Goal: Find specific page/section: Find specific page/section

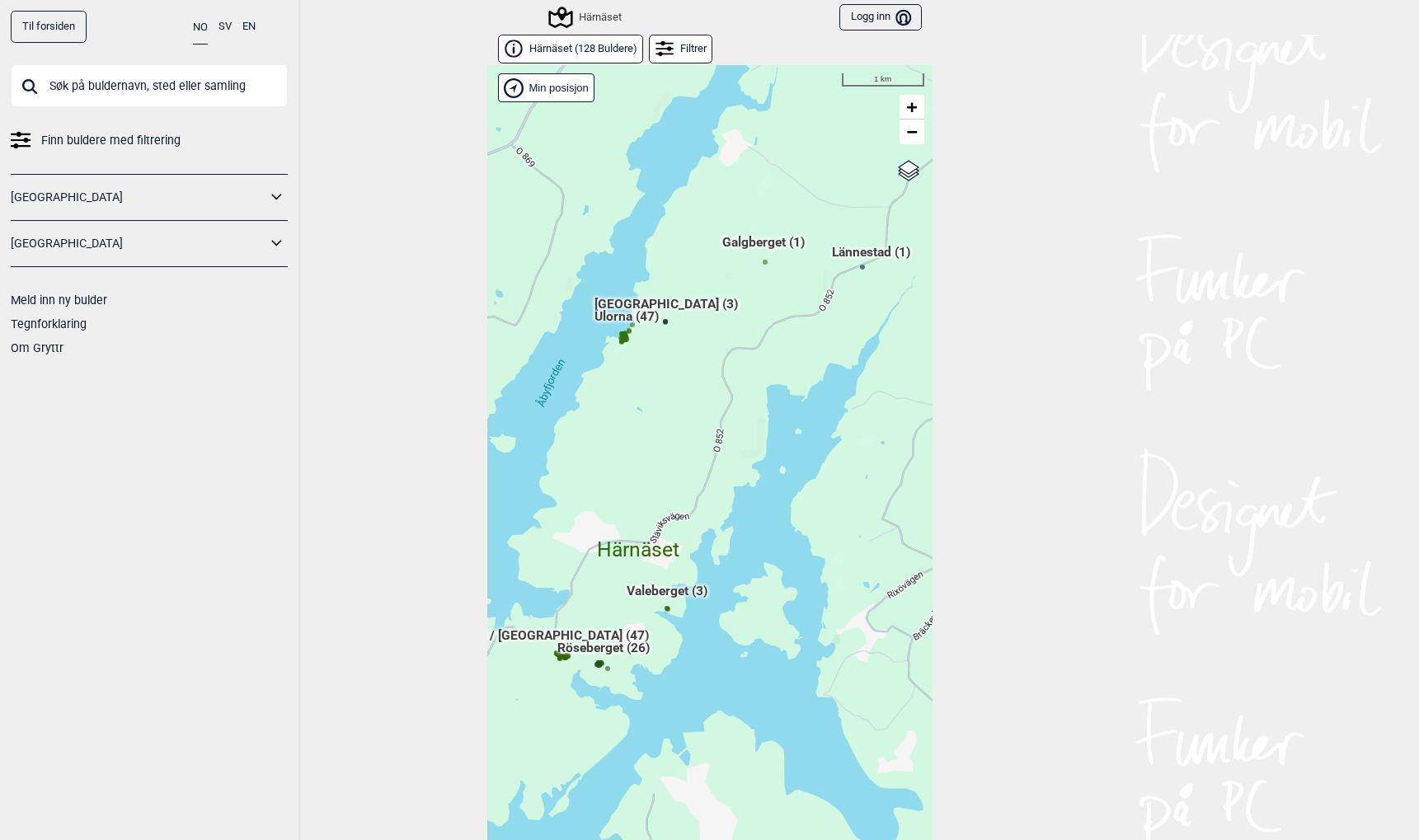
click at [56, 90] on input "text" at bounding box center [149, 86] width 277 height 43
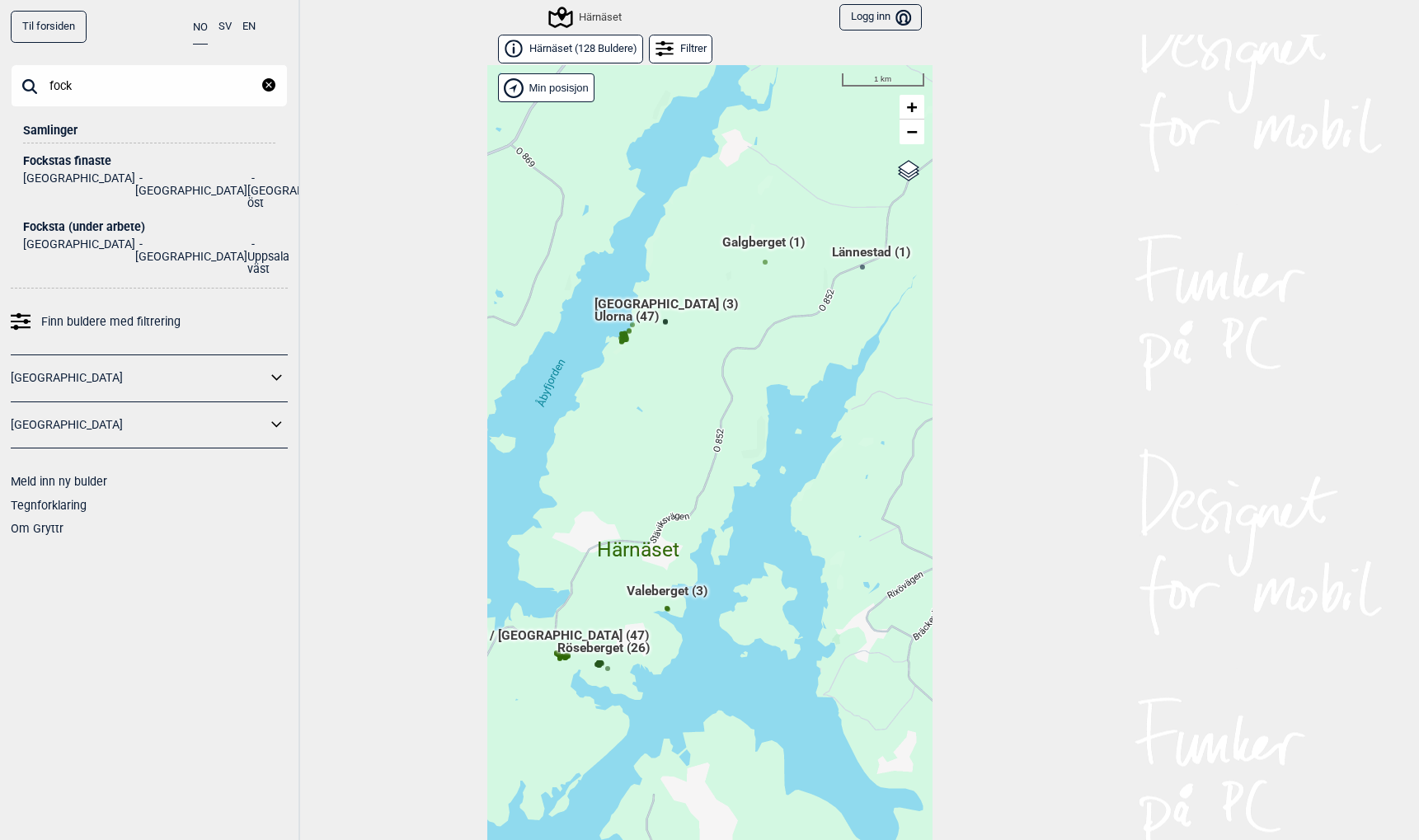
type input "fock"
click at [74, 155] on div "Fockstas finaste" at bounding box center [149, 160] width 253 height 12
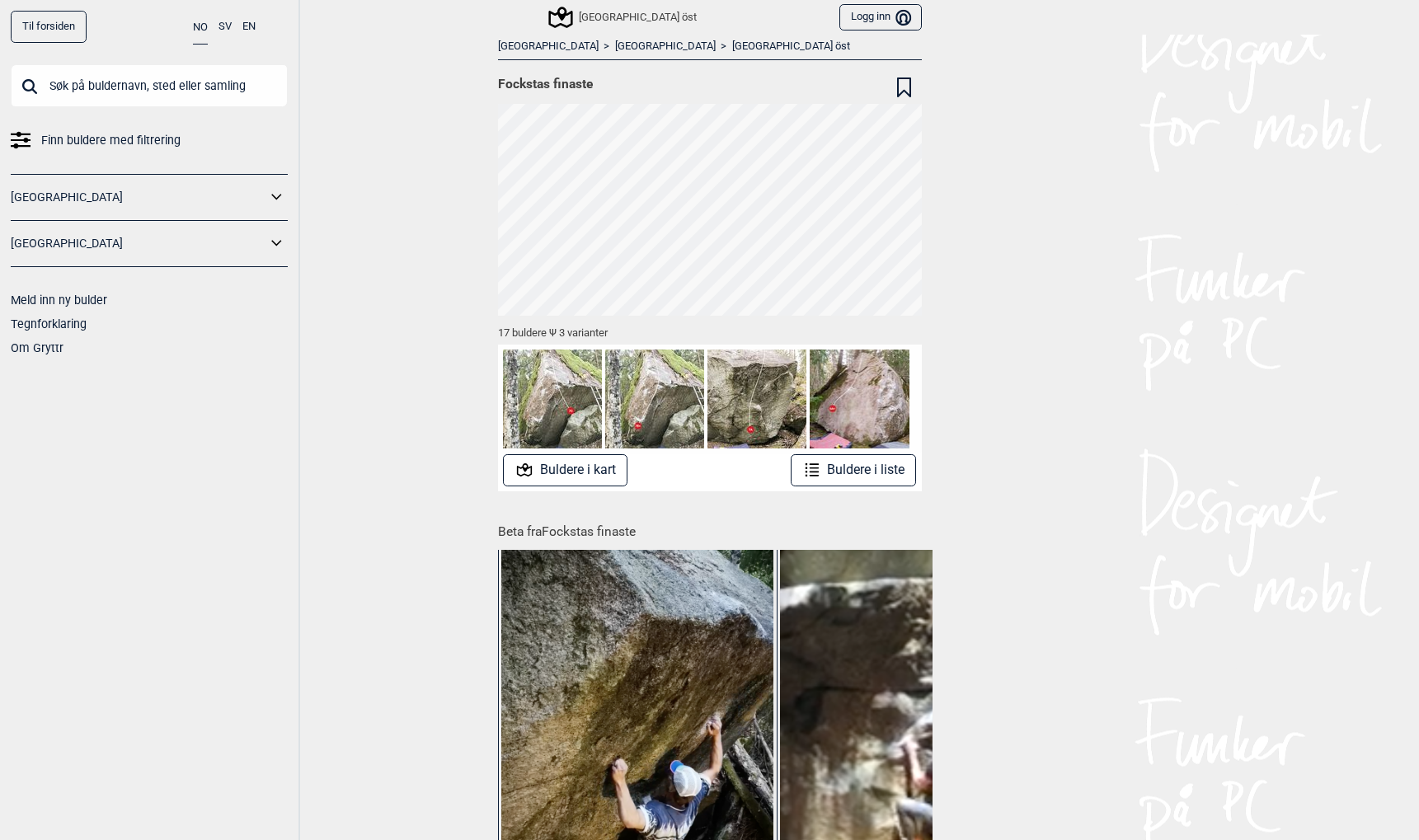
click at [732, 49] on link "[GEOGRAPHIC_DATA] öst" at bounding box center [791, 46] width 118 height 14
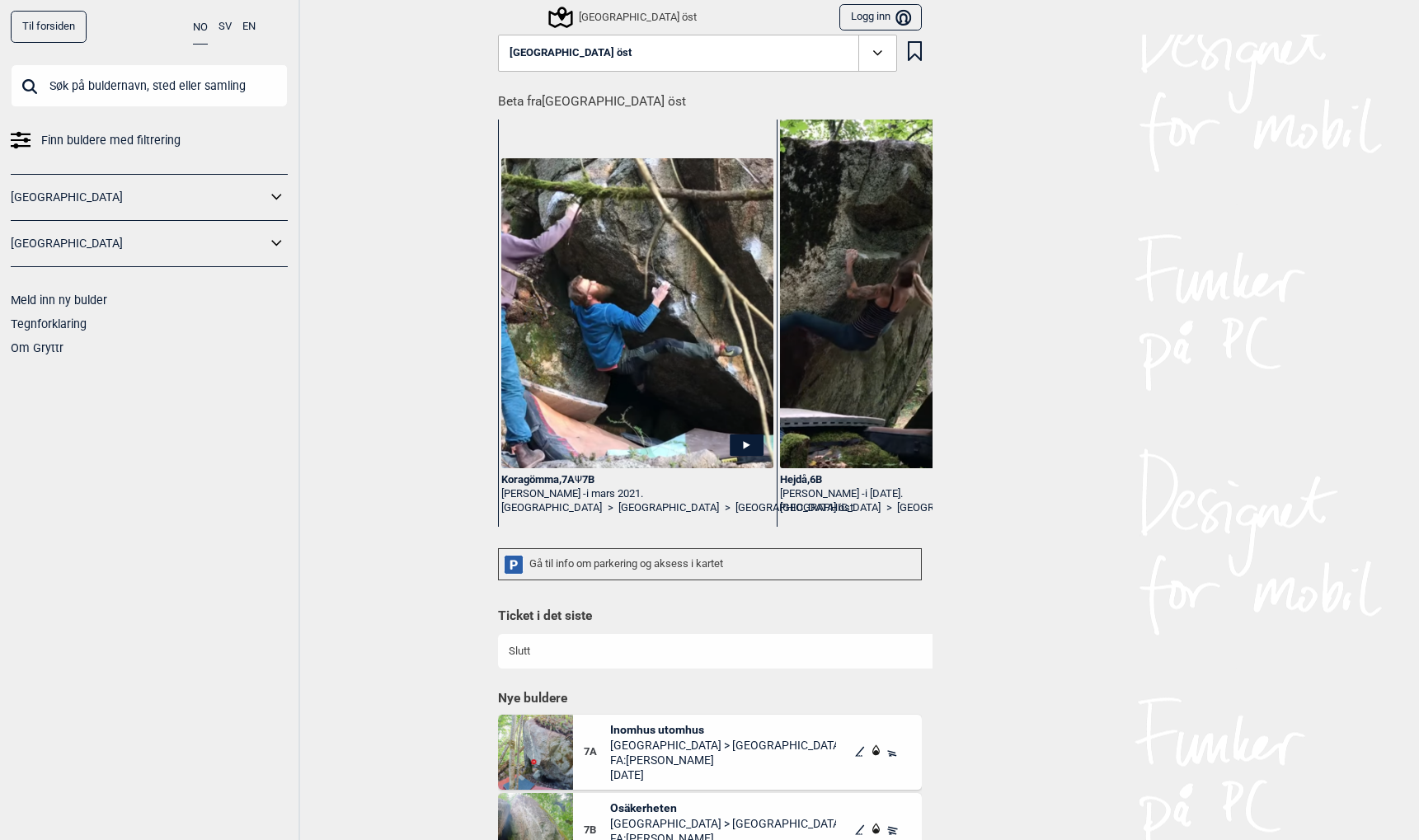
click at [876, 51] on icon at bounding box center [878, 53] width 19 height 19
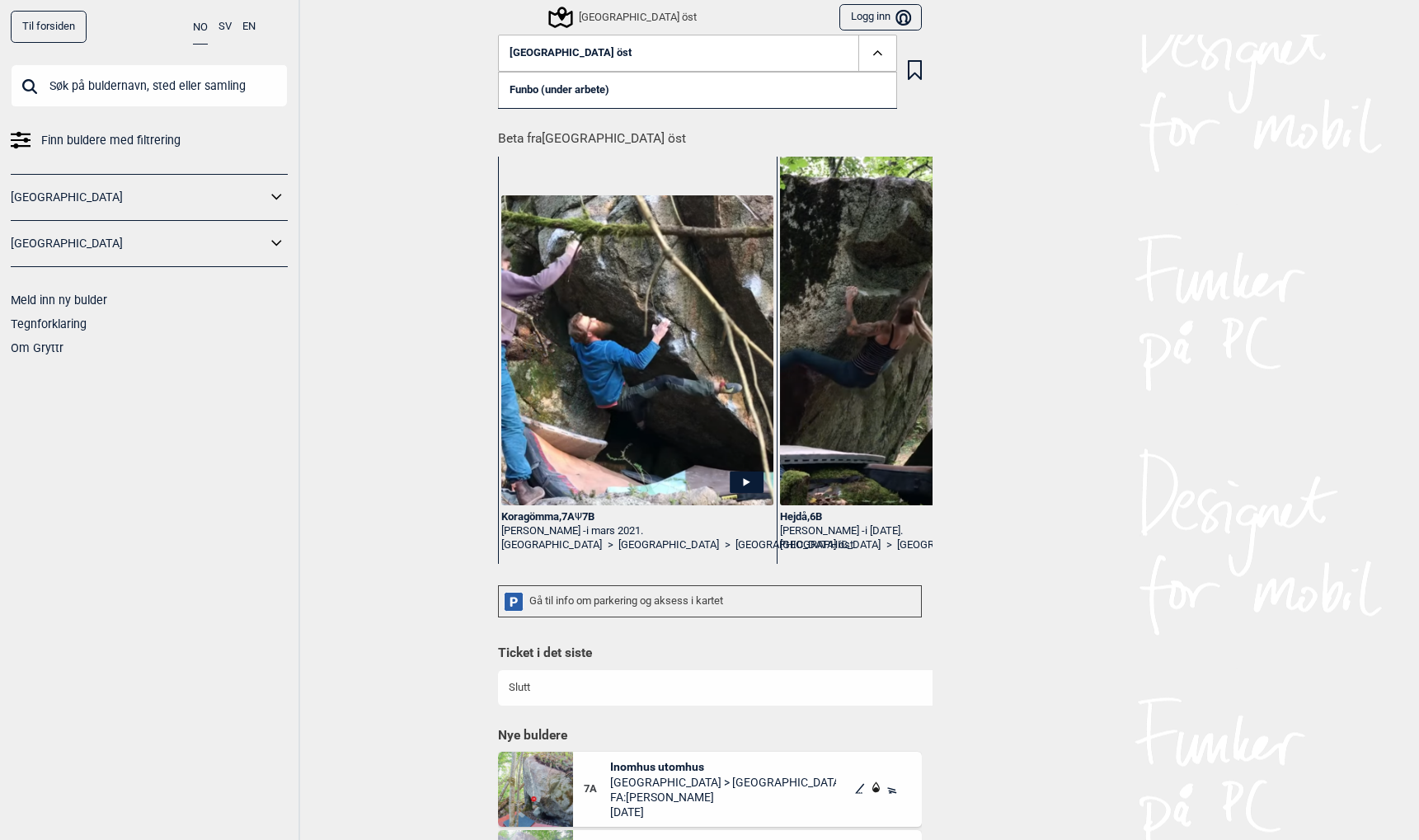
click at [876, 51] on icon at bounding box center [878, 53] width 19 height 19
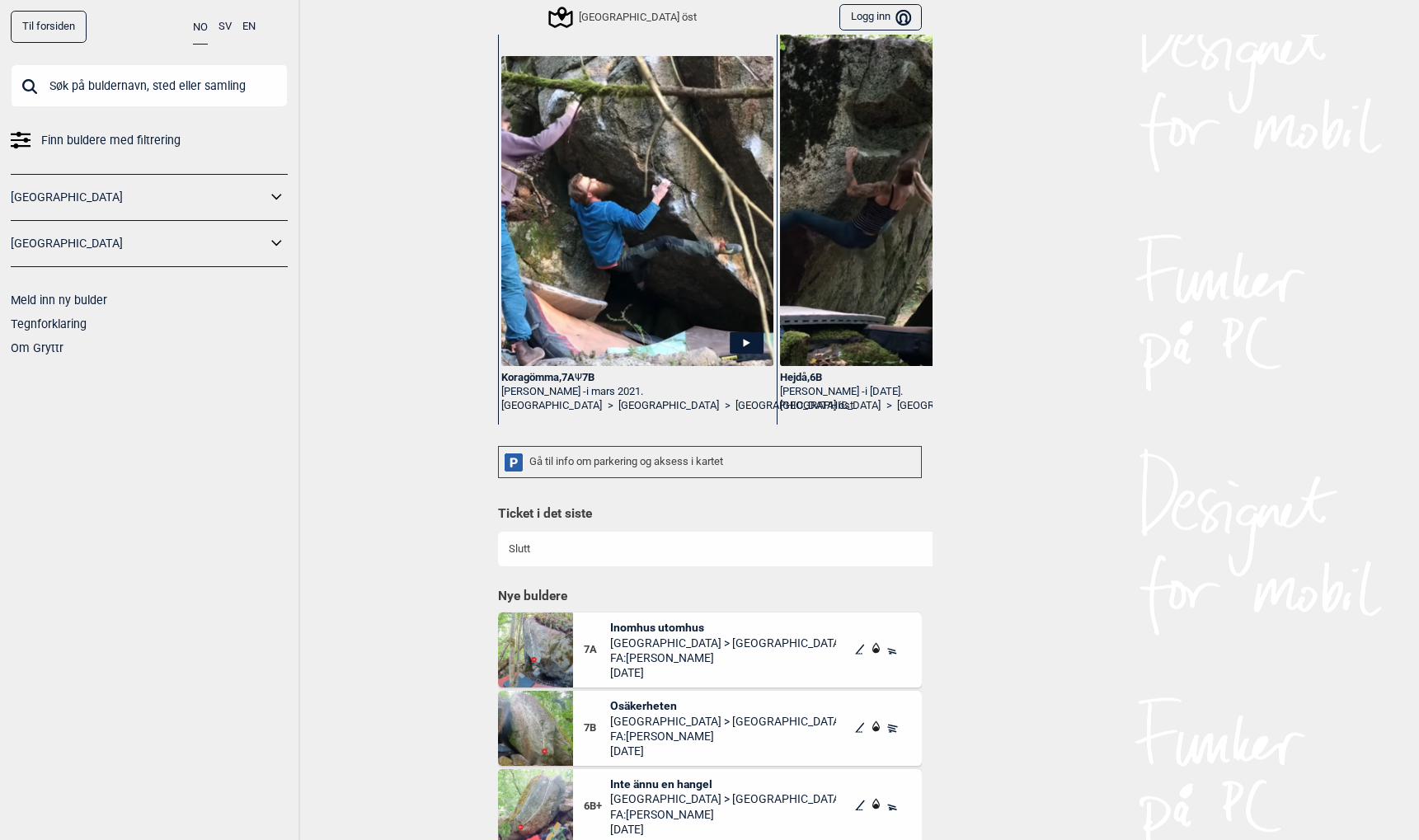
scroll to position [94, 0]
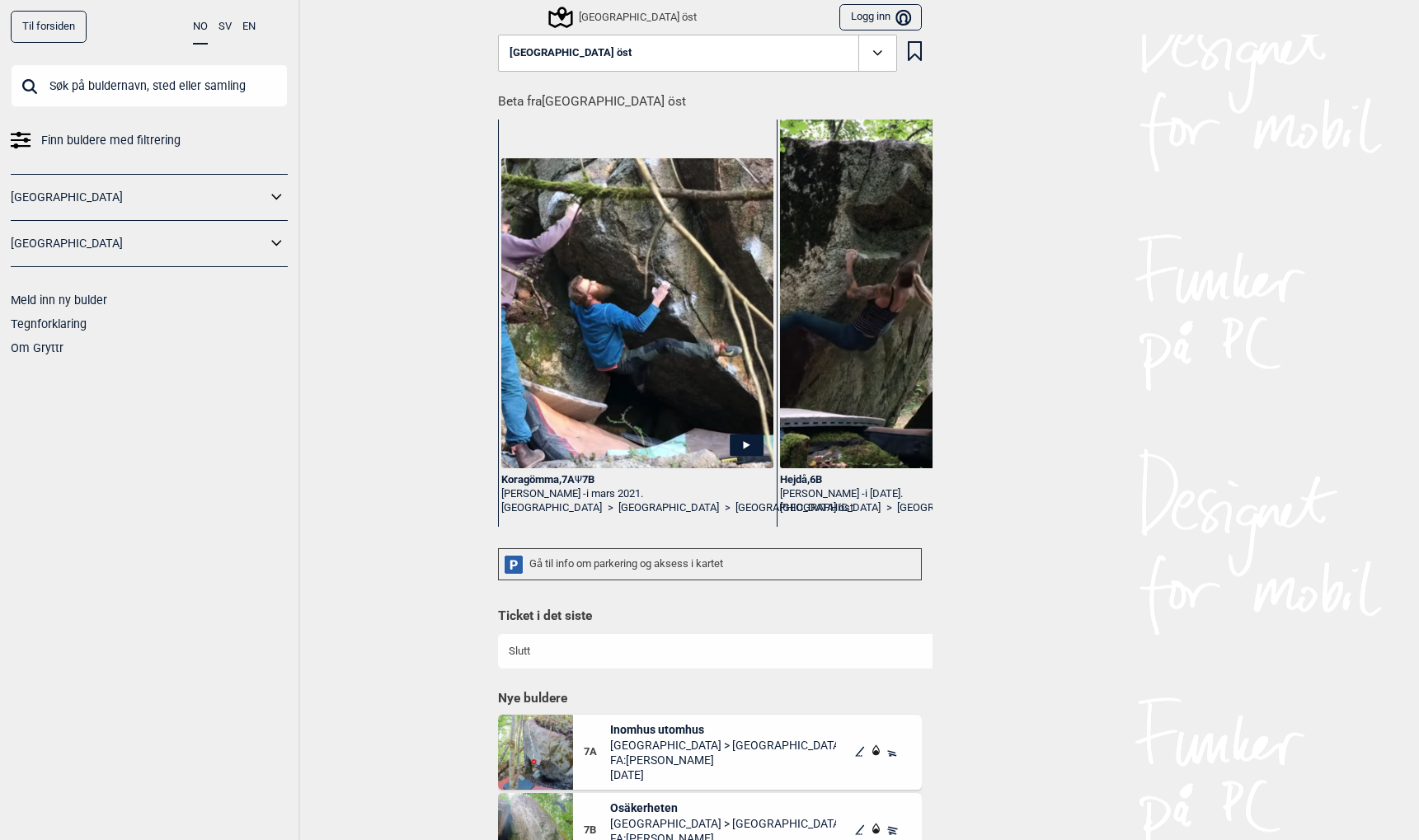
click at [605, 58] on button "[GEOGRAPHIC_DATA] öst" at bounding box center [697, 53] width 399 height 38
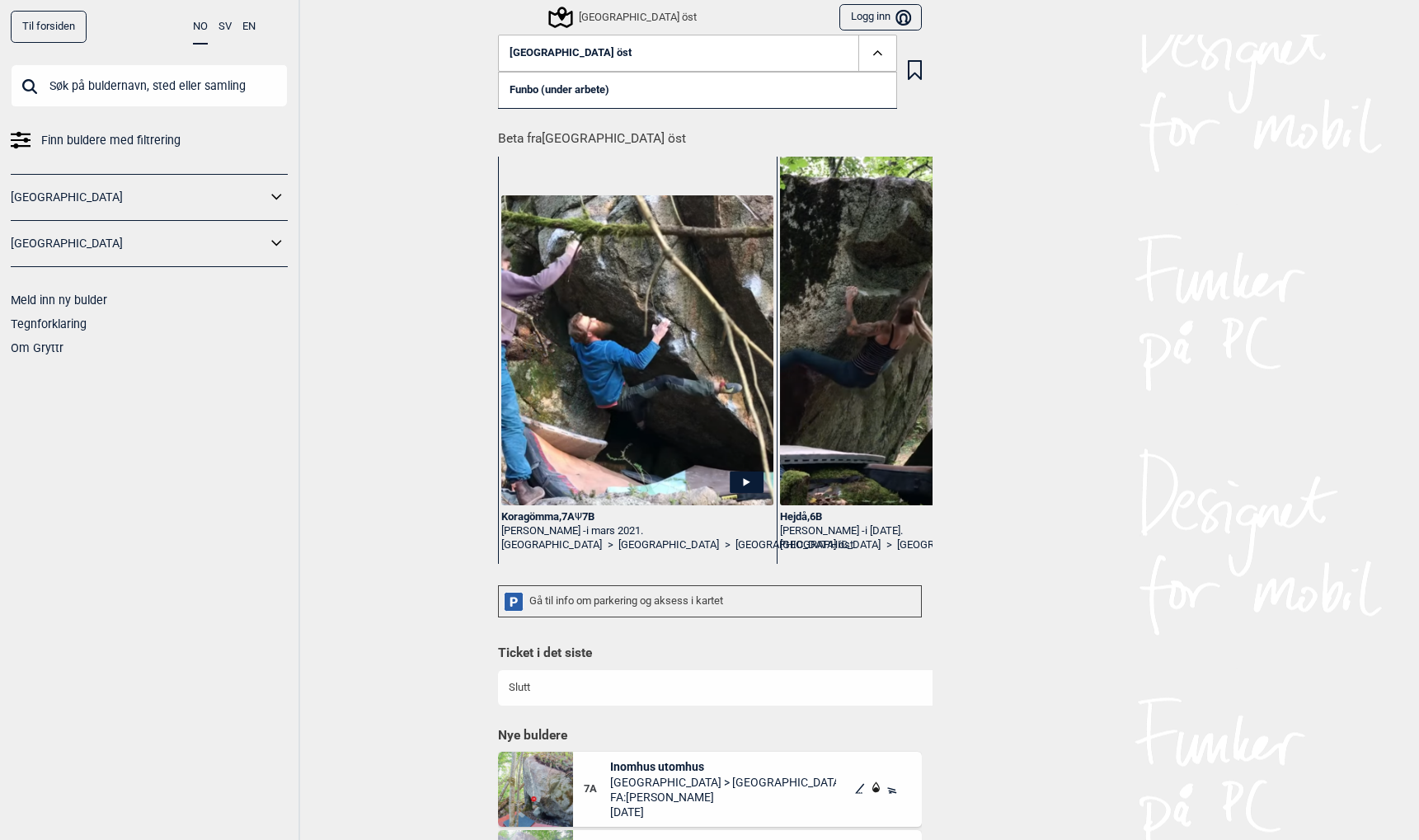
click at [405, 221] on div "Til forsiden NO SV EN Finn buldere med filtrering [GEOGRAPHIC_DATA] [GEOGRAPHIC…" at bounding box center [709, 420] width 1419 height 840
click at [880, 55] on icon at bounding box center [878, 53] width 19 height 19
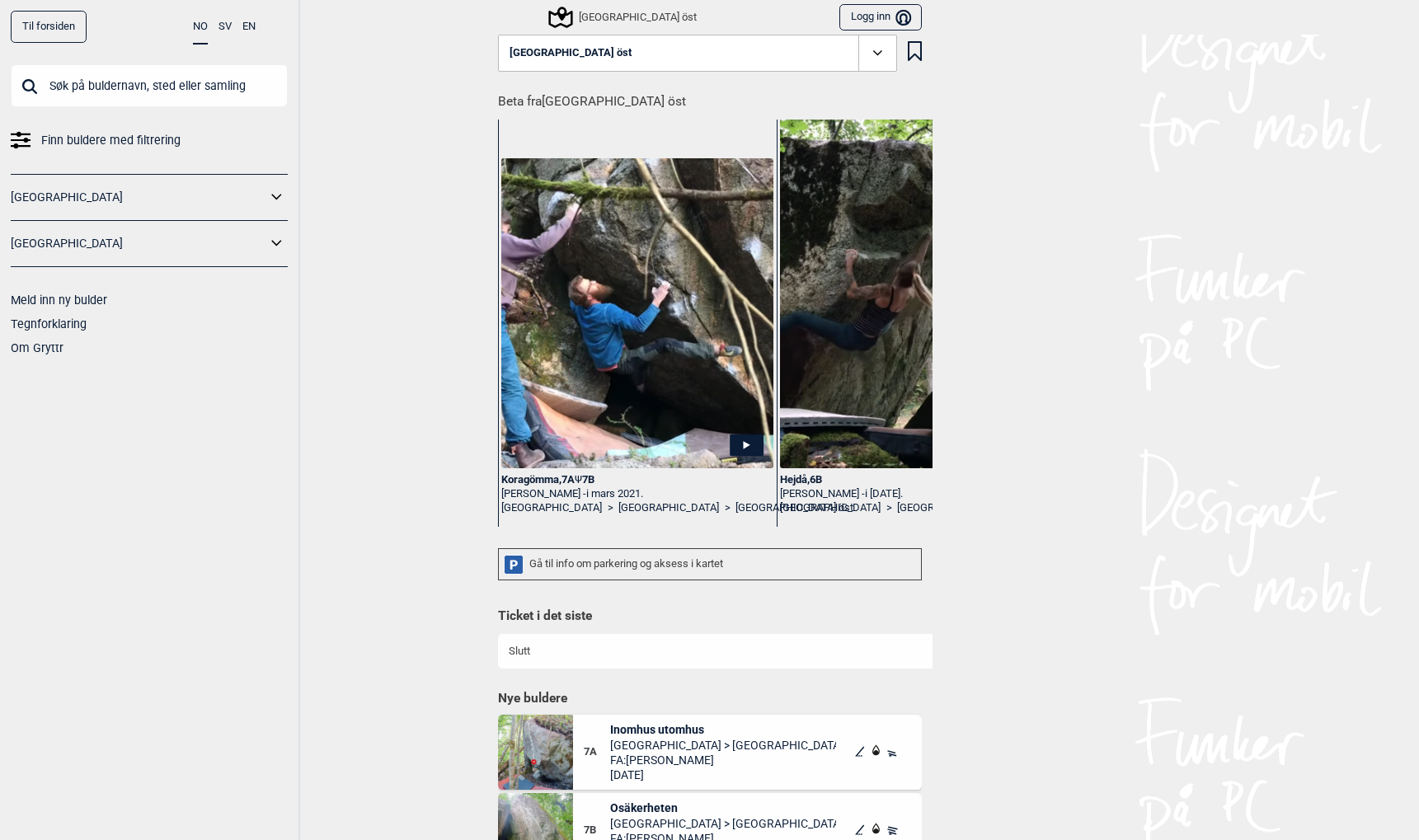
click at [275, 240] on icon at bounding box center [277, 243] width 21 height 24
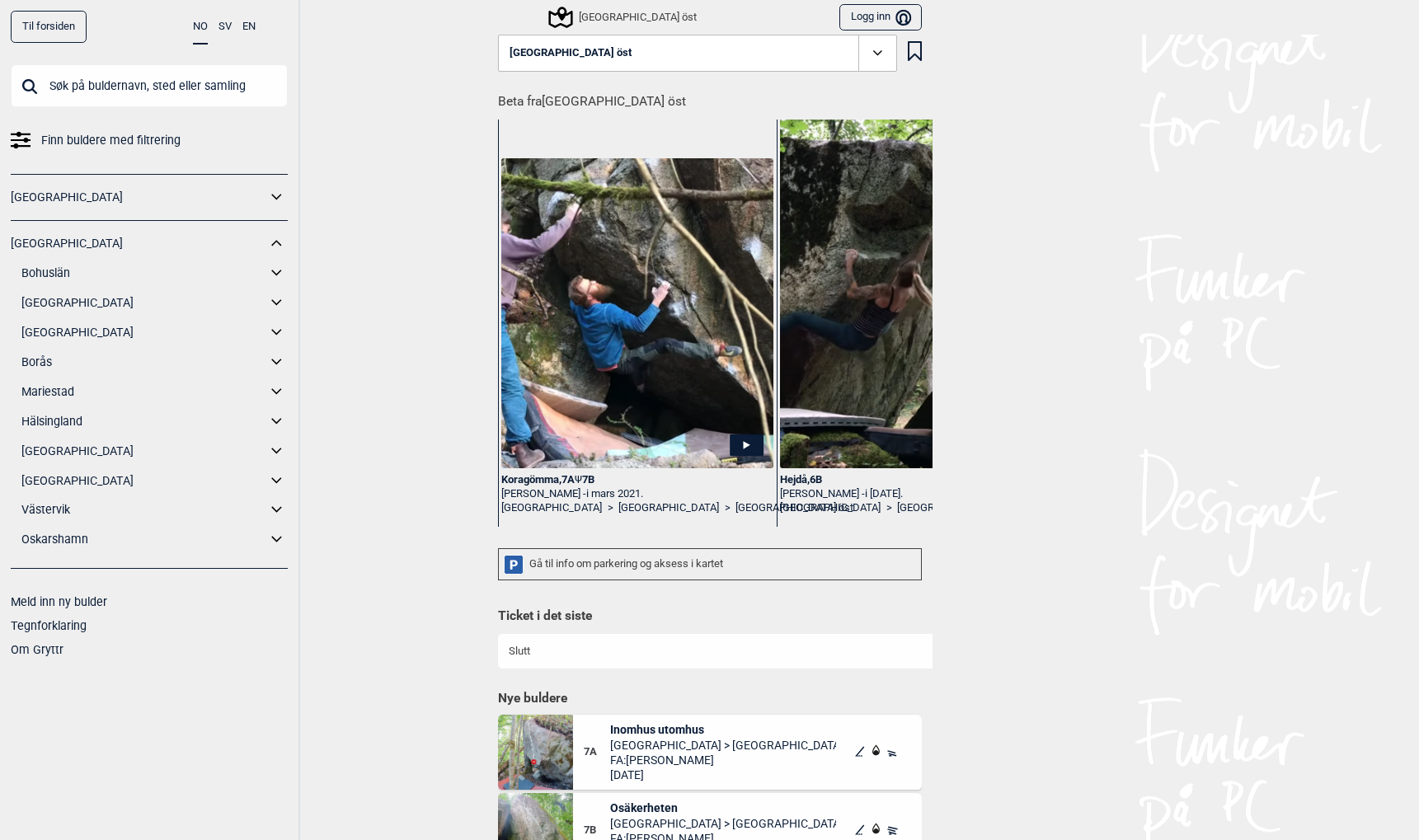
click at [55, 455] on link "[GEOGRAPHIC_DATA]" at bounding box center [144, 452] width 245 height 24
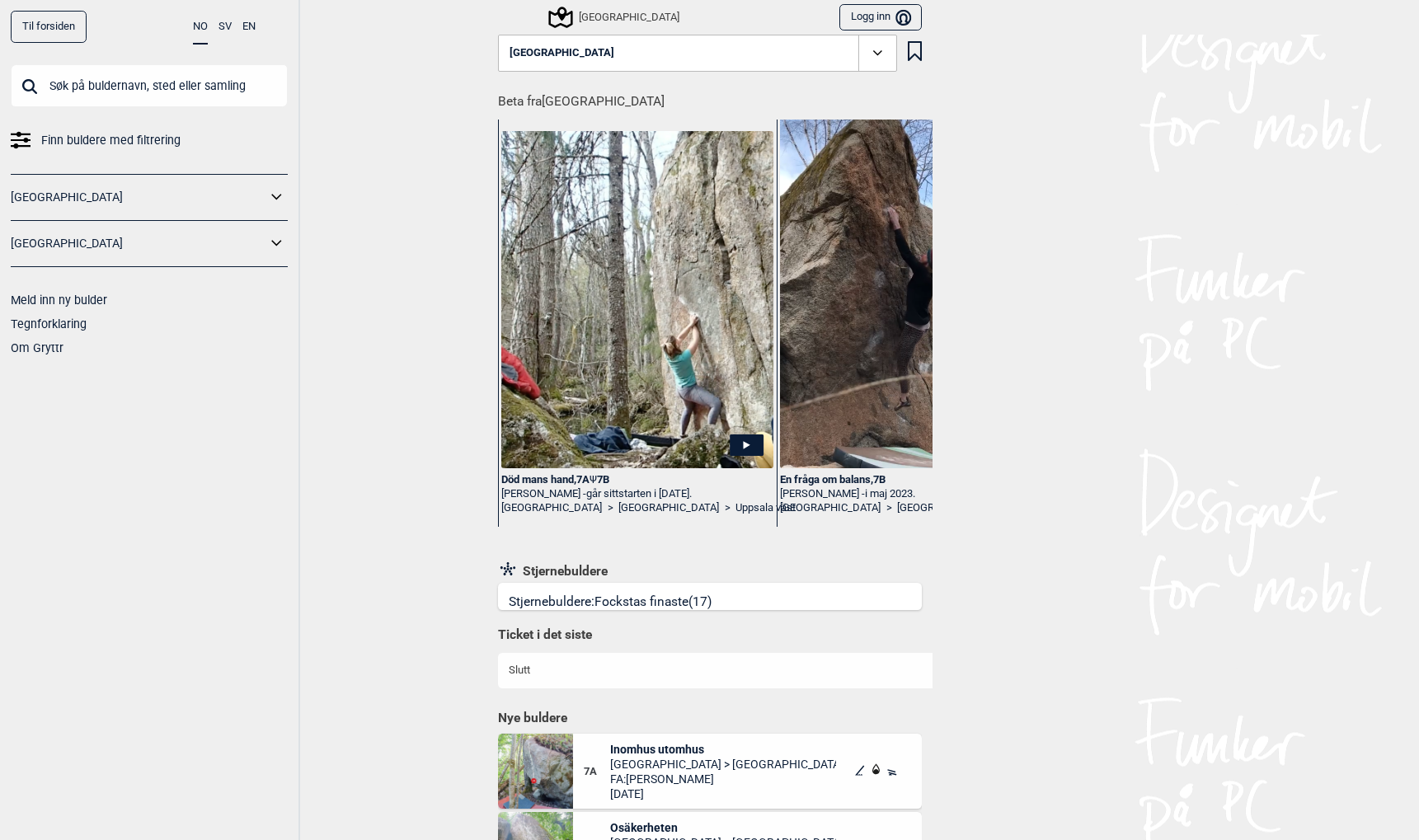
click at [884, 49] on icon at bounding box center [878, 53] width 19 height 19
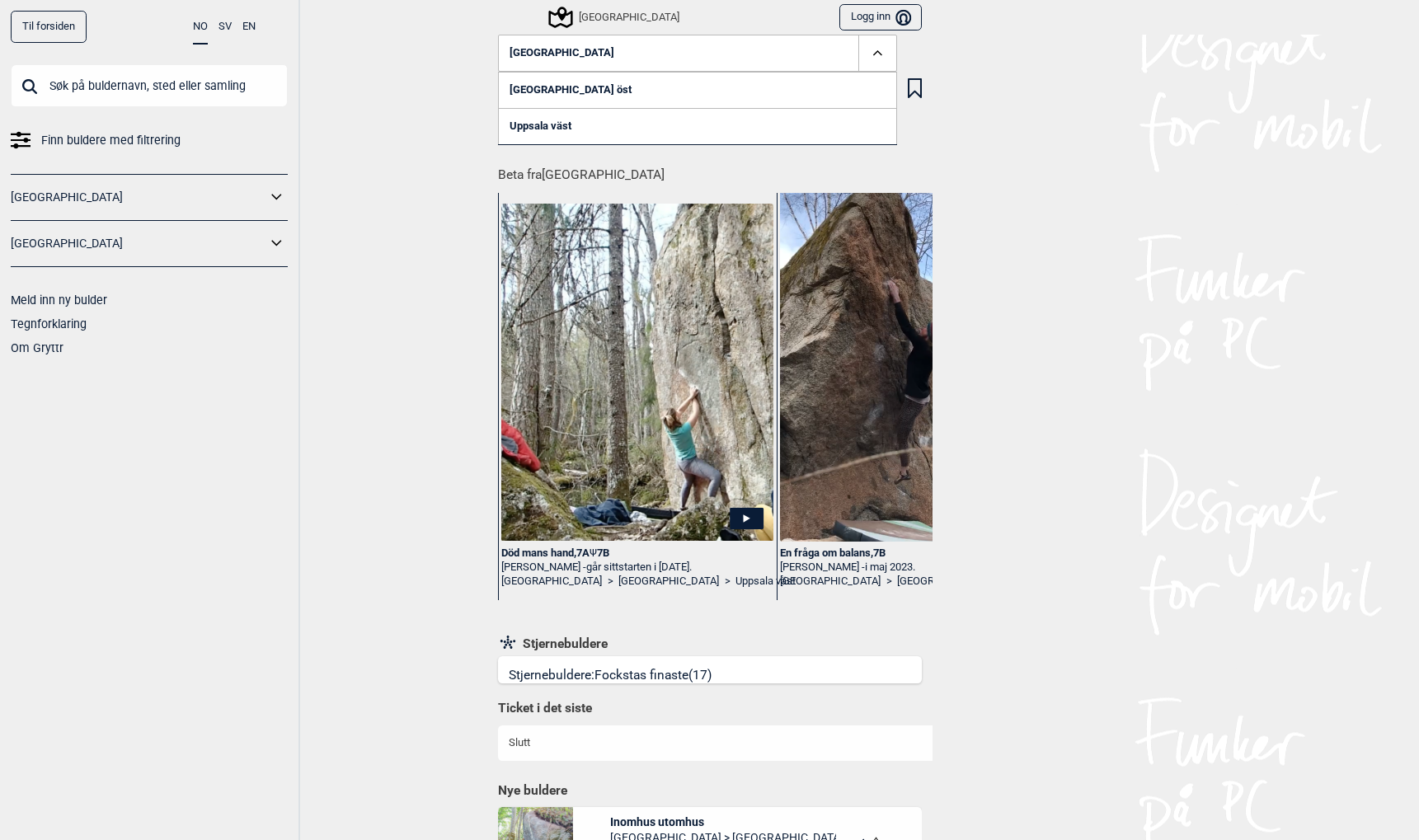
click at [550, 89] on link "[GEOGRAPHIC_DATA] öst" at bounding box center [697, 89] width 399 height 36
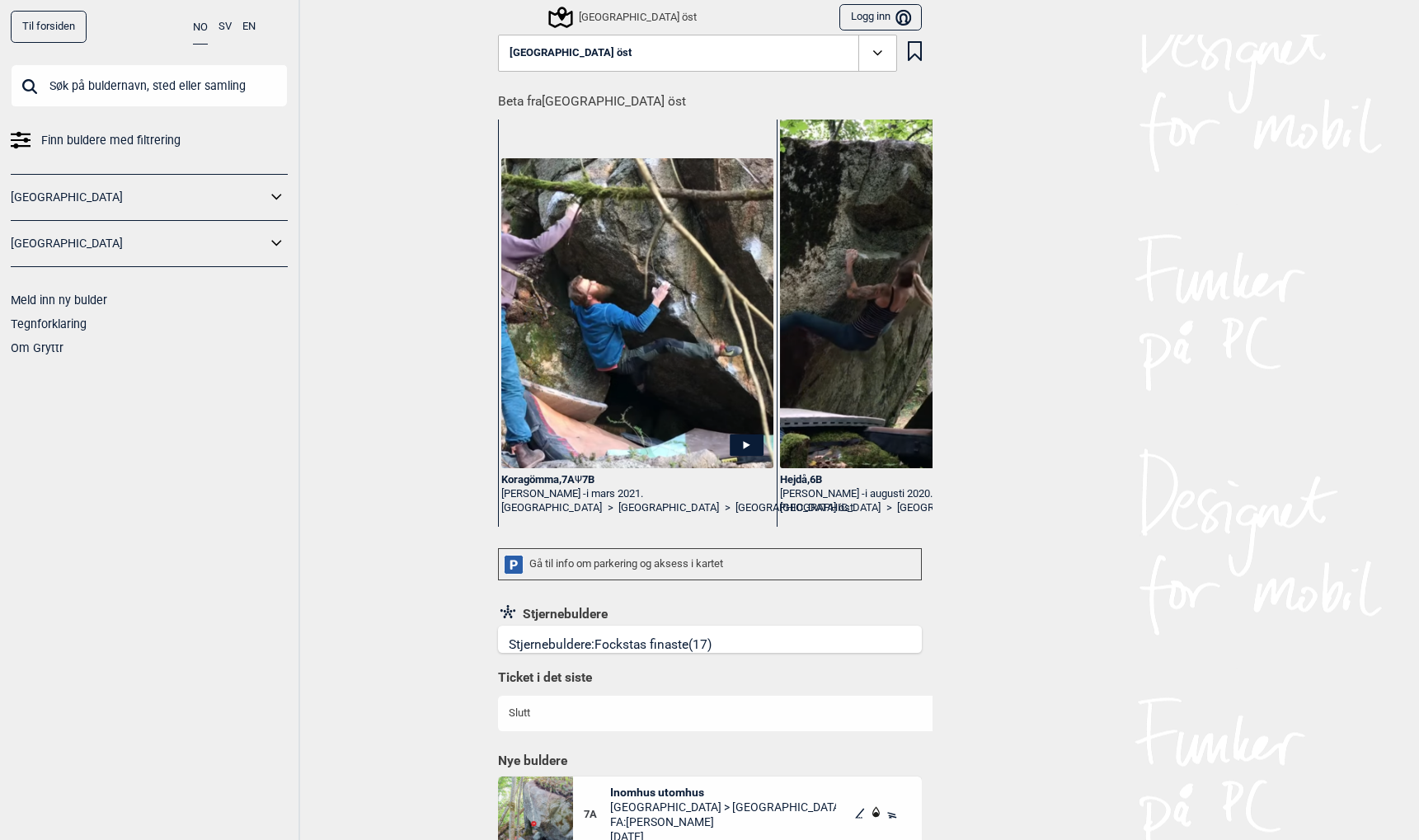
click at [38, 22] on link "Til forsiden" at bounding box center [49, 27] width 76 height 32
